Goal: Use online tool/utility: Utilize a website feature to perform a specific function

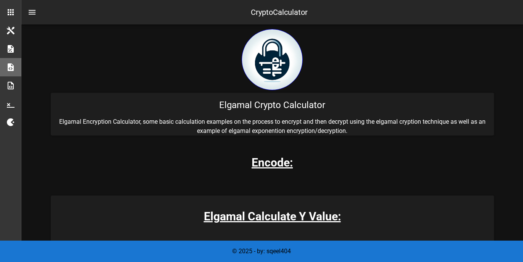
scroll to position [153, 0]
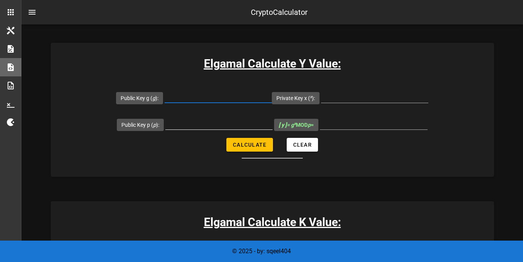
drag, startPoint x: 205, startPoint y: 129, endPoint x: 208, endPoint y: 131, distance: 4.1
click at [205, 129] on div at bounding box center [218, 127] width 107 height 21
drag, startPoint x: 347, startPoint y: 122, endPoint x: 352, endPoint y: 111, distance: 12.1
click at [347, 122] on input "[ y ] = g x MOD p =" at bounding box center [374, 123] width 108 height 12
click at [356, 92] on input "Private Key x ( x ):" at bounding box center [374, 96] width 107 height 12
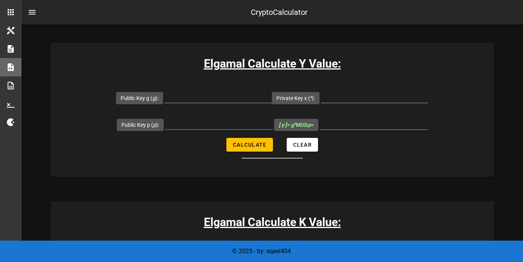
click at [240, 125] on input "Public Key p ( p ):" at bounding box center [218, 123] width 107 height 12
click at [211, 94] on input "Public Key g ( g ):" at bounding box center [218, 96] width 107 height 12
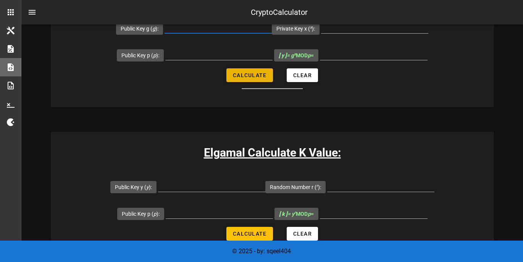
scroll to position [305, 0]
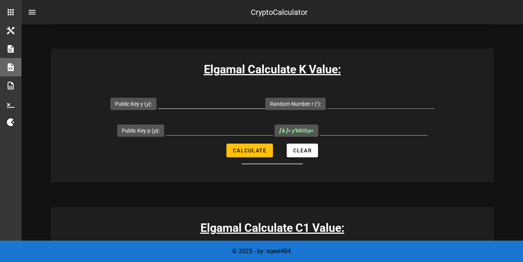
click at [195, 103] on input "Public Key y ( y ):" at bounding box center [211, 102] width 107 height 12
click at [198, 135] on div at bounding box center [219, 129] width 107 height 12
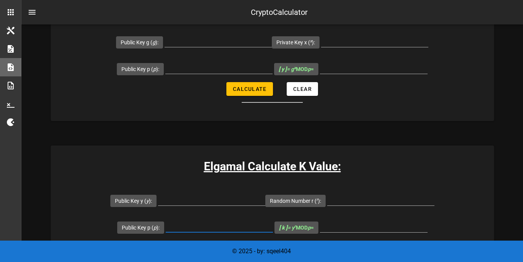
scroll to position [203, 0]
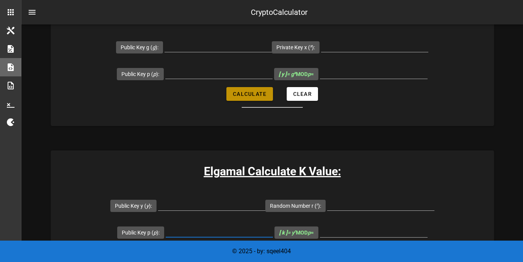
click at [258, 98] on button "Calculate" at bounding box center [249, 94] width 46 height 14
type input "All fields are required"
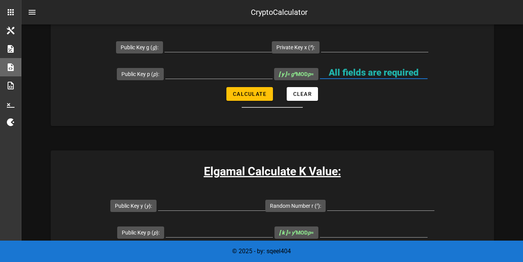
click at [352, 69] on input "All fields are required" at bounding box center [374, 72] width 108 height 12
click at [233, 50] on input "Public Key g ( g ):" at bounding box center [218, 46] width 107 height 12
click at [251, 50] on input "q" at bounding box center [218, 46] width 107 height 12
type input "1"
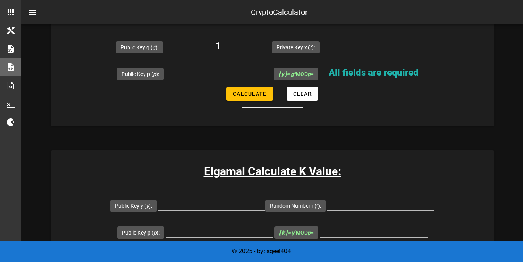
click at [352, 44] on input "Private Key x ( x ):" at bounding box center [374, 46] width 107 height 12
type input "1"
click at [223, 83] on div at bounding box center [218, 84] width 107 height 5
click at [227, 74] on input "Public Key p ( p ):" at bounding box center [218, 72] width 107 height 12
type input "2"
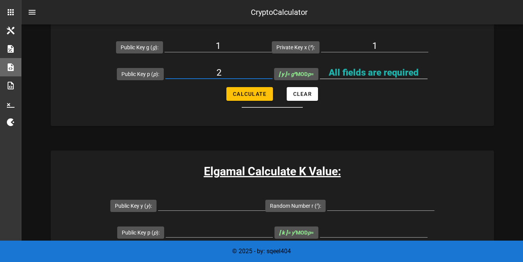
click at [358, 67] on input "All fields are required" at bounding box center [374, 72] width 108 height 12
click at [261, 92] on span "Calculate" at bounding box center [249, 94] width 34 height 6
type input "1"
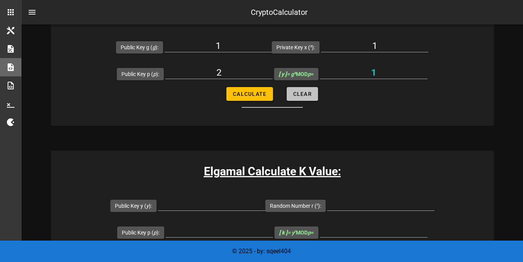
click at [313, 95] on button "Clear" at bounding box center [302, 94] width 31 height 14
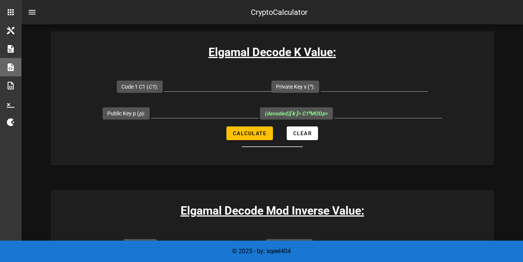
scroll to position [1069, 0]
